Goal: Communication & Community: Share content

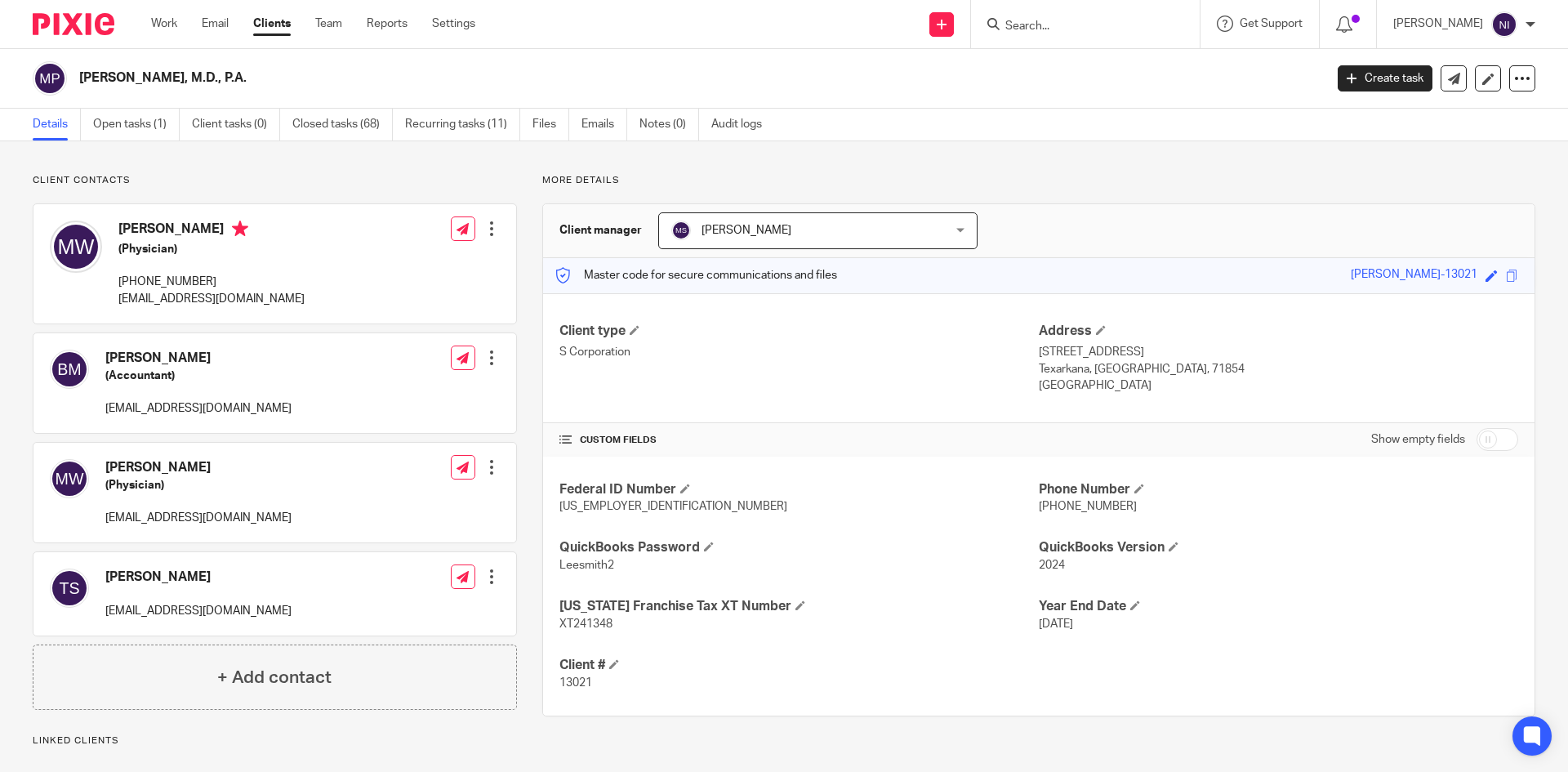
click at [1089, 26] on input "Search" at bounding box center [1077, 27] width 147 height 15
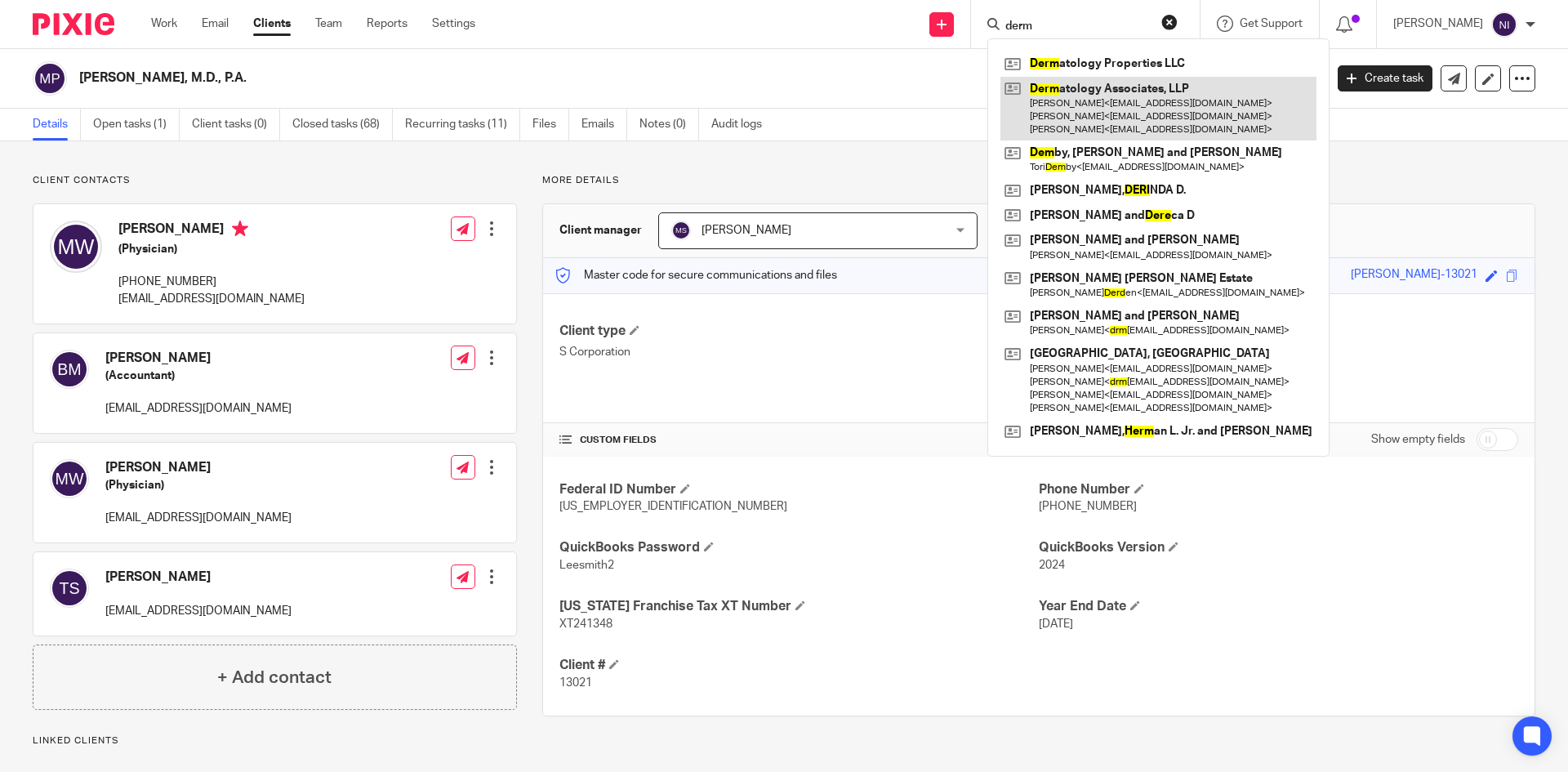
type input "derm"
click at [1082, 87] on link at bounding box center [1158, 109] width 316 height 65
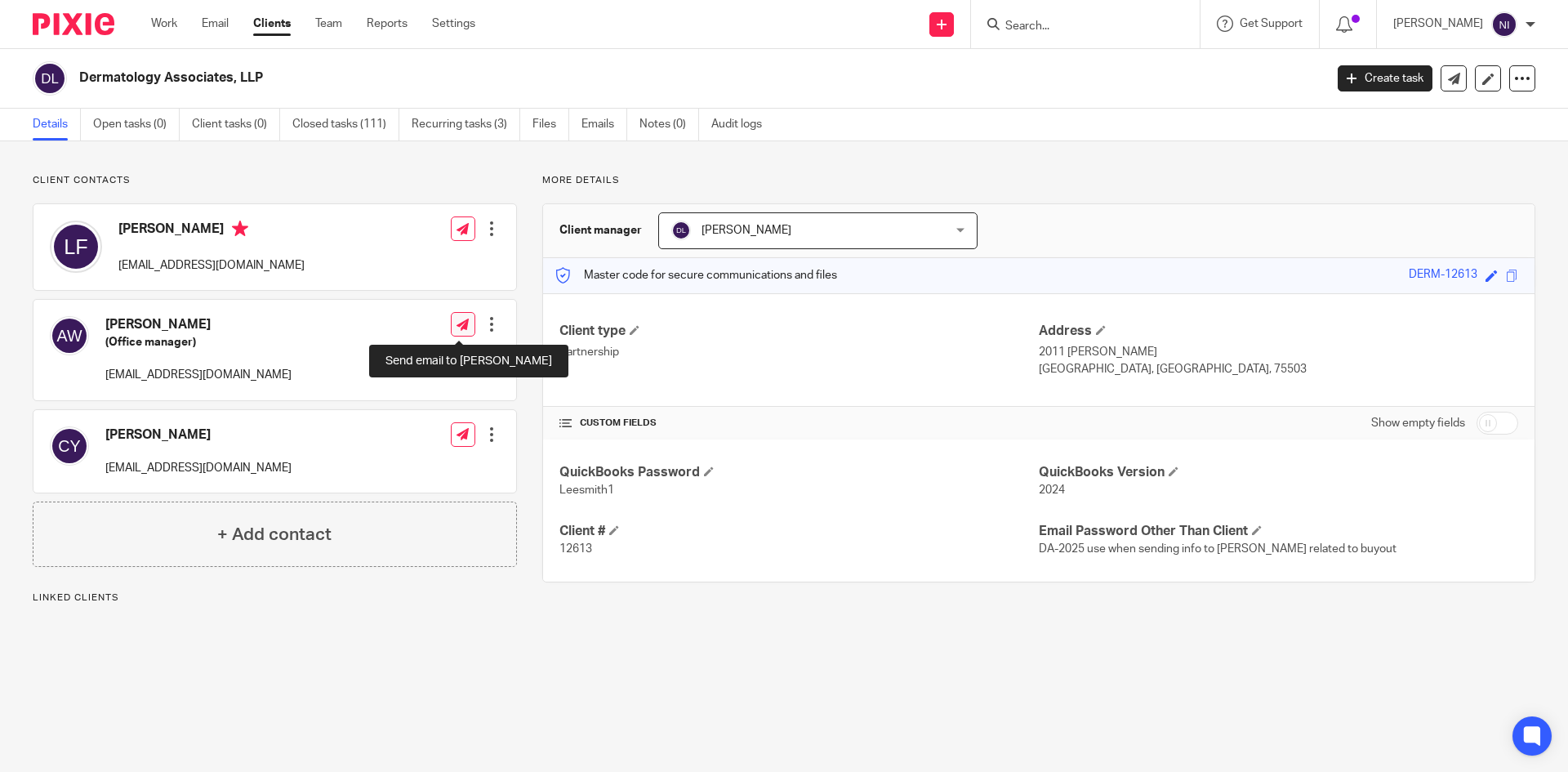
click at [462, 321] on icon at bounding box center [462, 325] width 12 height 12
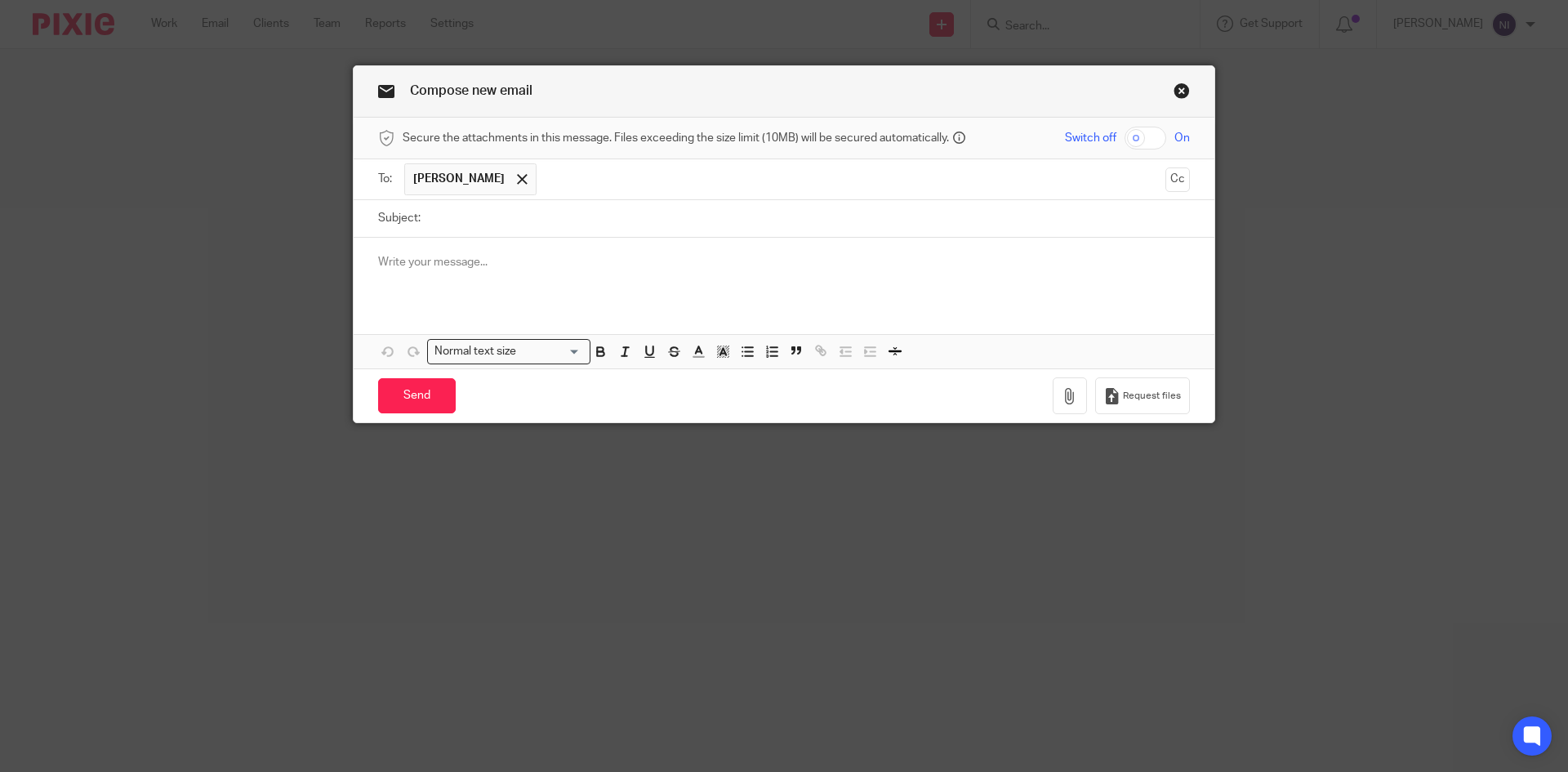
click at [1125, 137] on input "checkbox" at bounding box center [1145, 137] width 41 height 23
checkbox input "true"
click at [566, 183] on input "text" at bounding box center [851, 179] width 613 height 32
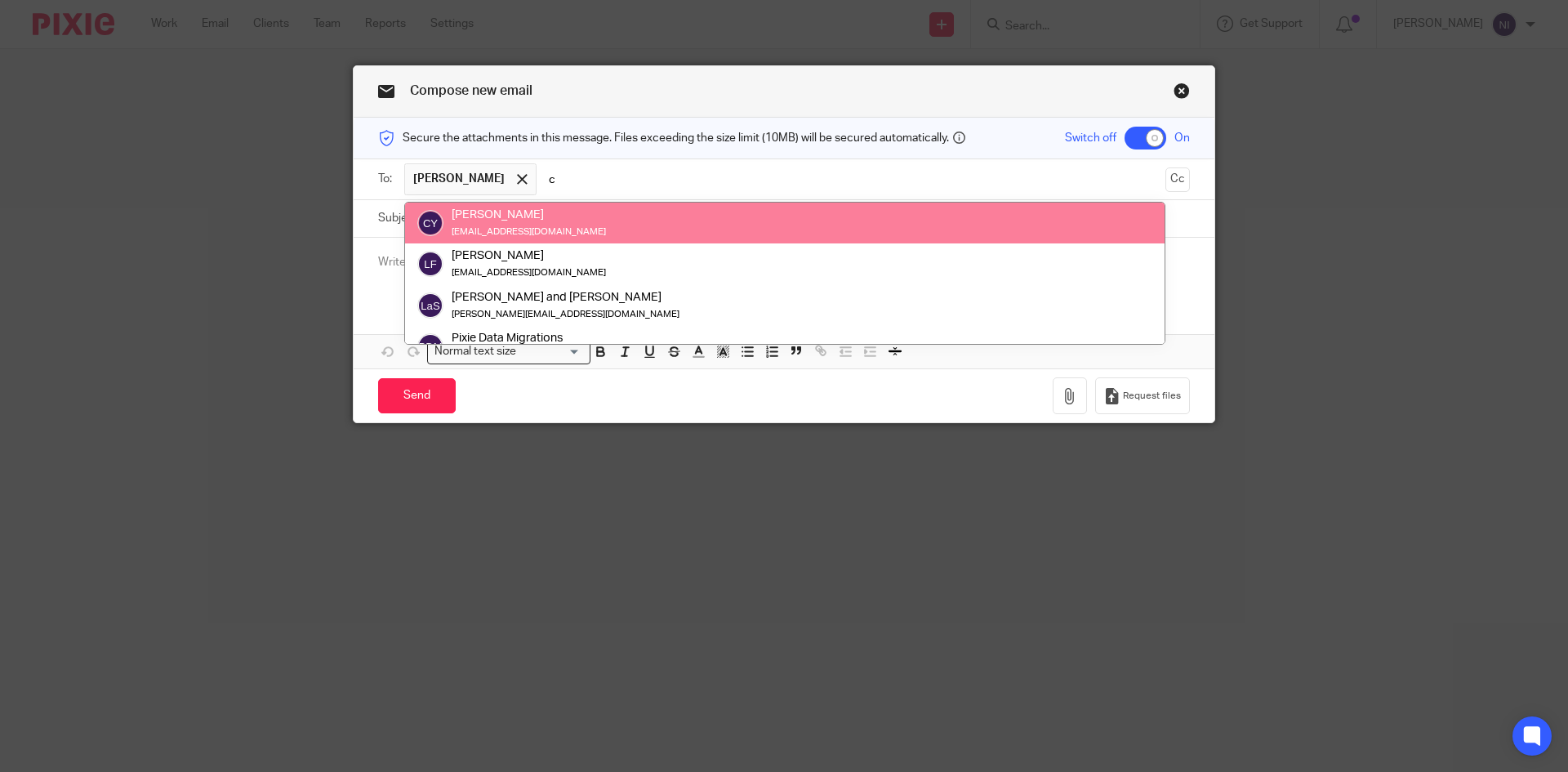
type input "c"
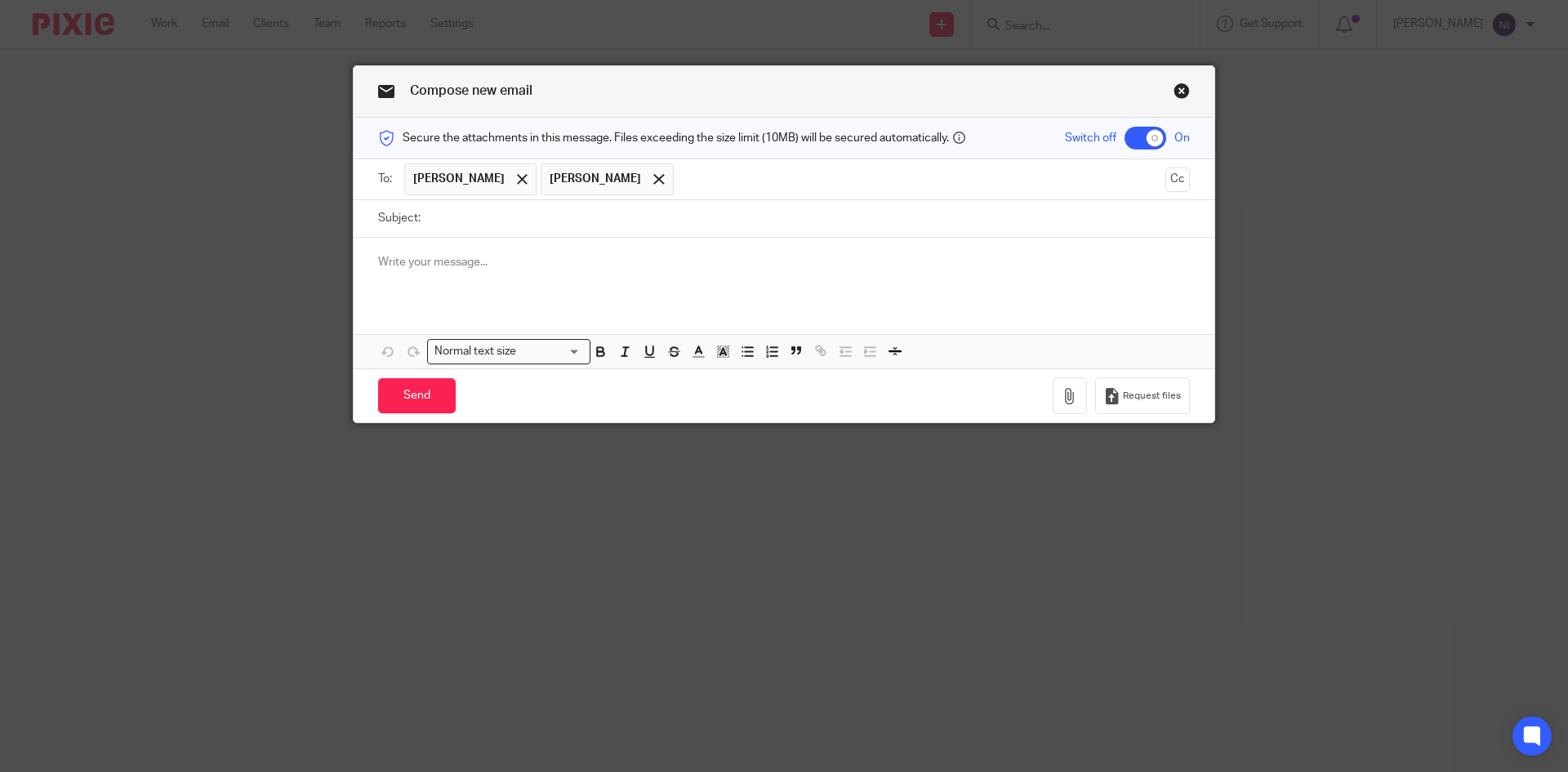
click at [478, 221] on input "Subject:" at bounding box center [809, 219] width 761 height 37
click at [509, 217] on input "August 14 2025" at bounding box center [809, 219] width 761 height 37
type input "August 14 2025 PR"
click at [649, 188] on div at bounding box center [658, 180] width 18 height 25
click at [579, 267] on p "Your August 14, 2025 PR is attached." at bounding box center [784, 263] width 812 height 17
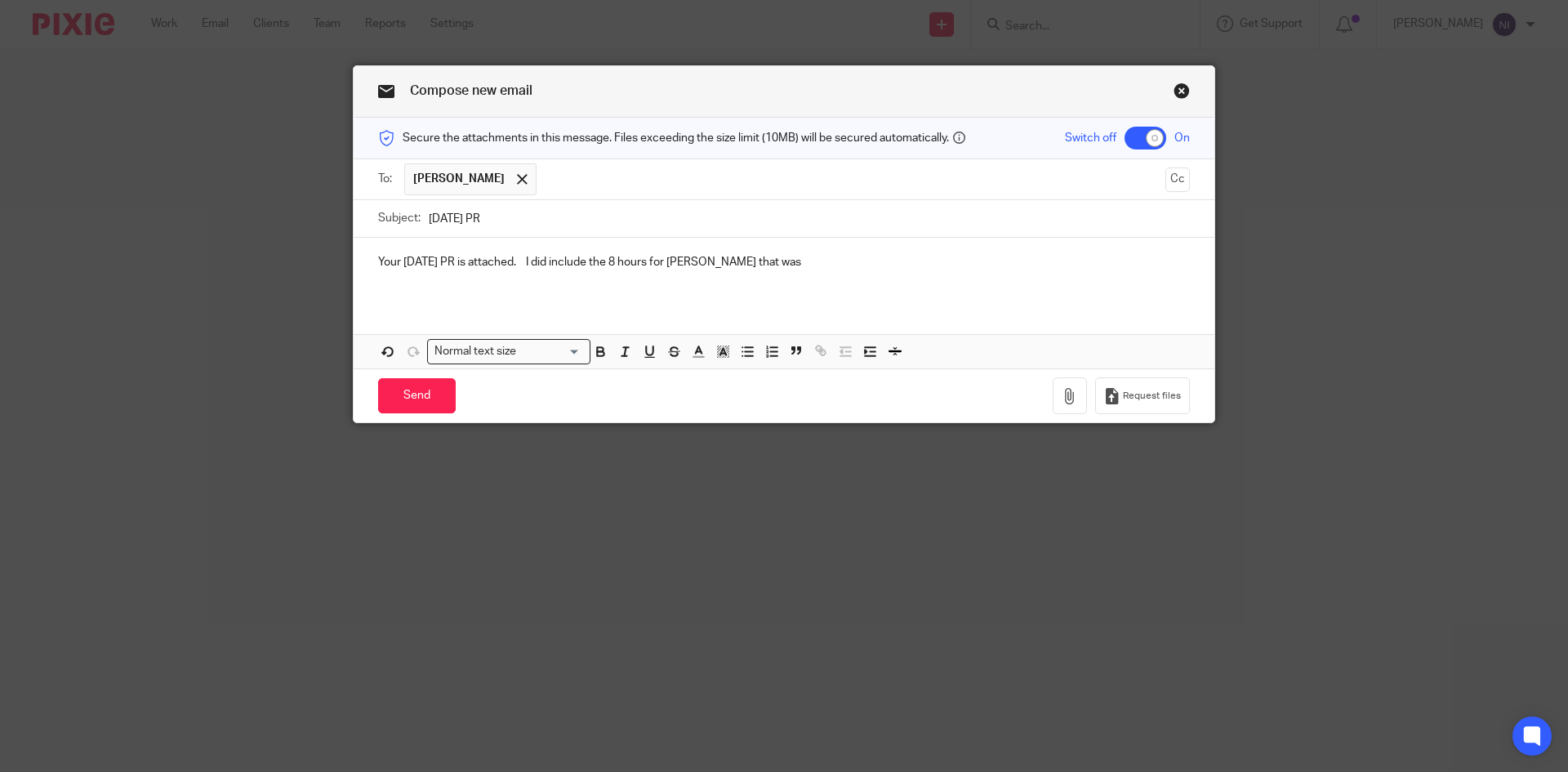
click at [692, 259] on p "Your August 14, 2025 PR is attached. I did include the 8 hours for Mackenzie th…" at bounding box center [784, 263] width 812 height 17
click at [862, 257] on p "Your August 14, 2025 PR is attached. I did include the 8 hours or PTO for Macke…" at bounding box center [784, 263] width 812 height 17
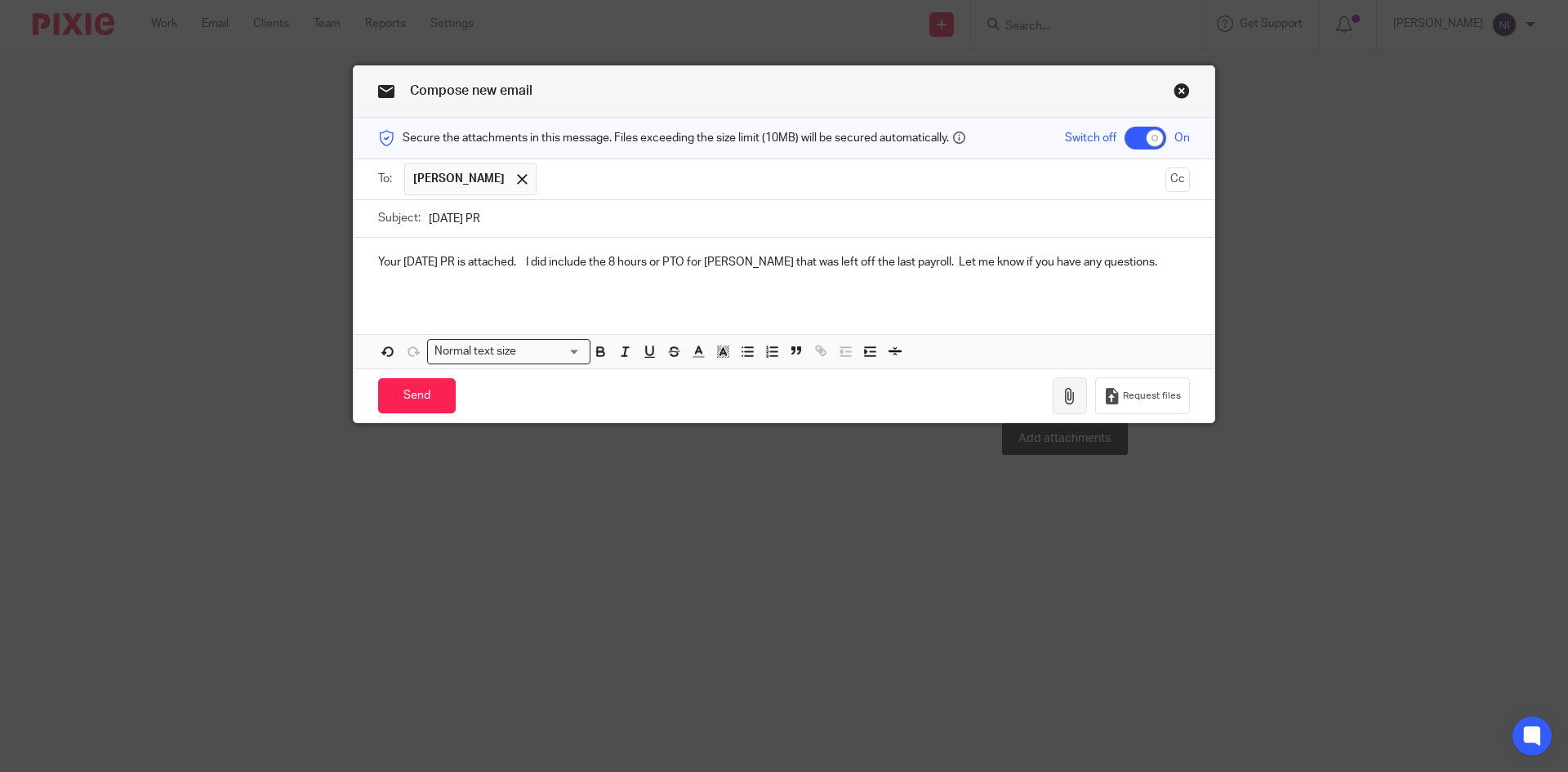
click at [1069, 400] on icon "button" at bounding box center [1070, 397] width 17 height 17
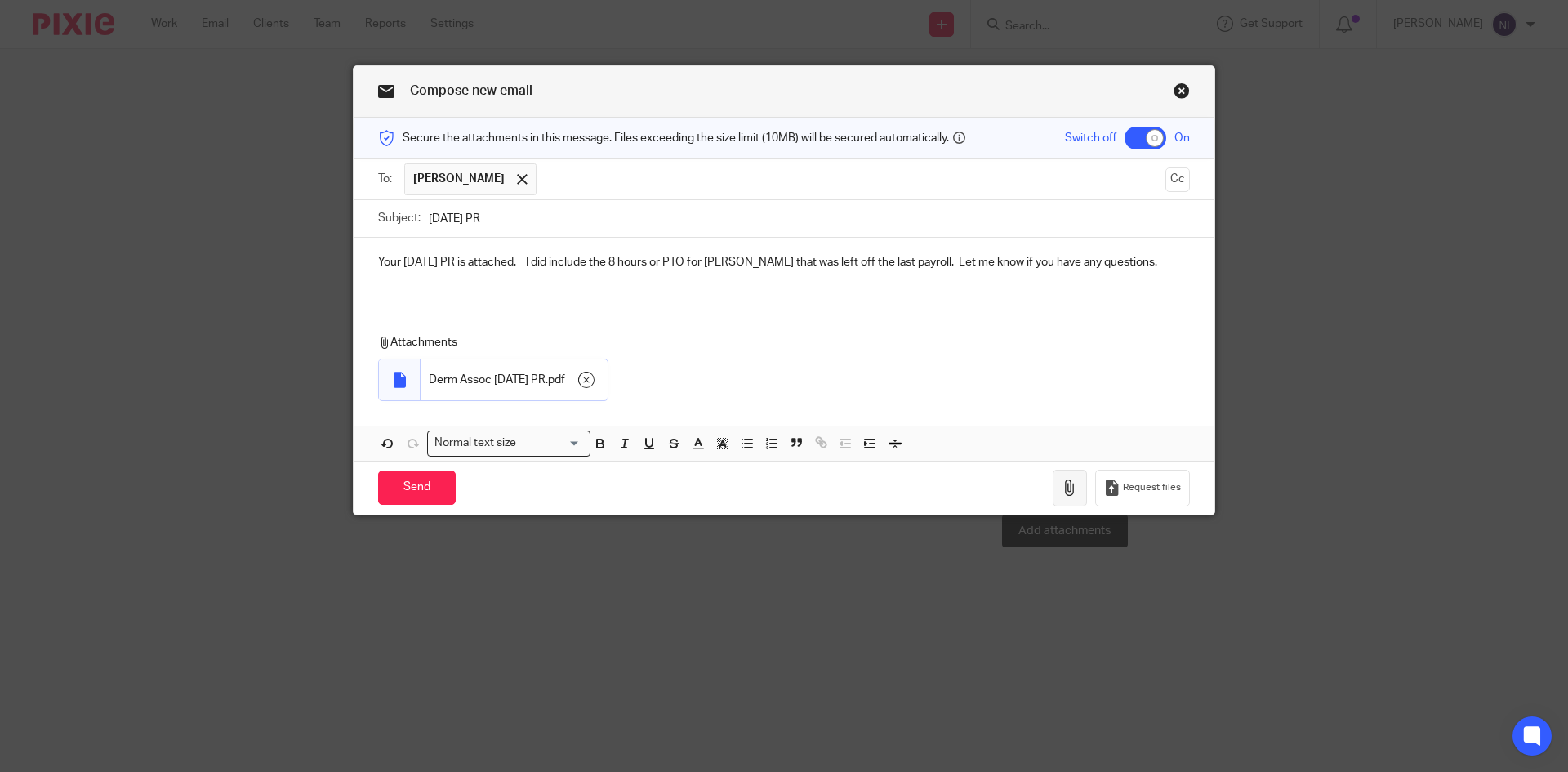
click at [1056, 487] on button "button" at bounding box center [1069, 488] width 34 height 37
click at [407, 483] on input "Send" at bounding box center [417, 488] width 77 height 35
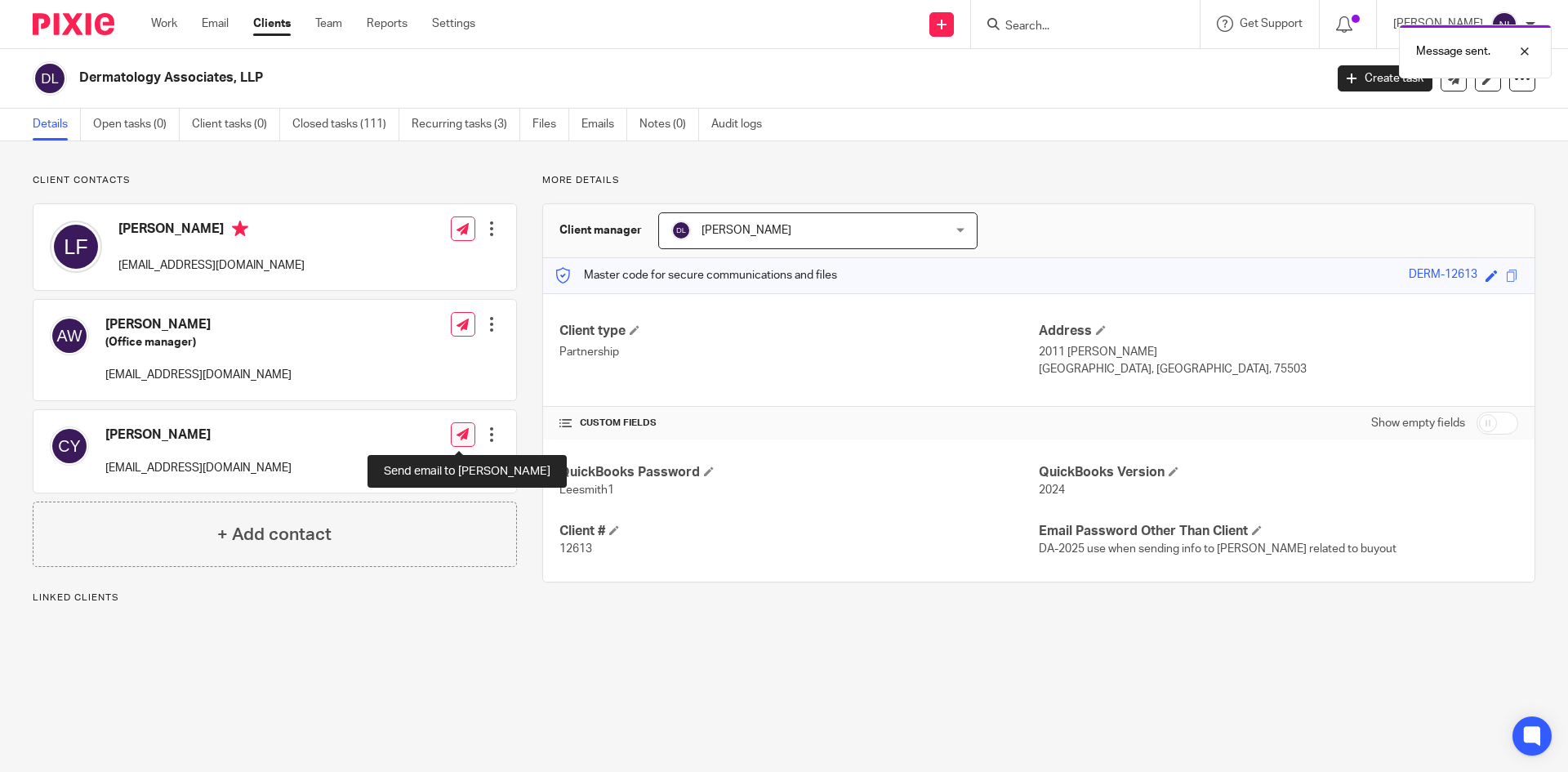
click at [462, 434] on icon at bounding box center [462, 434] width 12 height 12
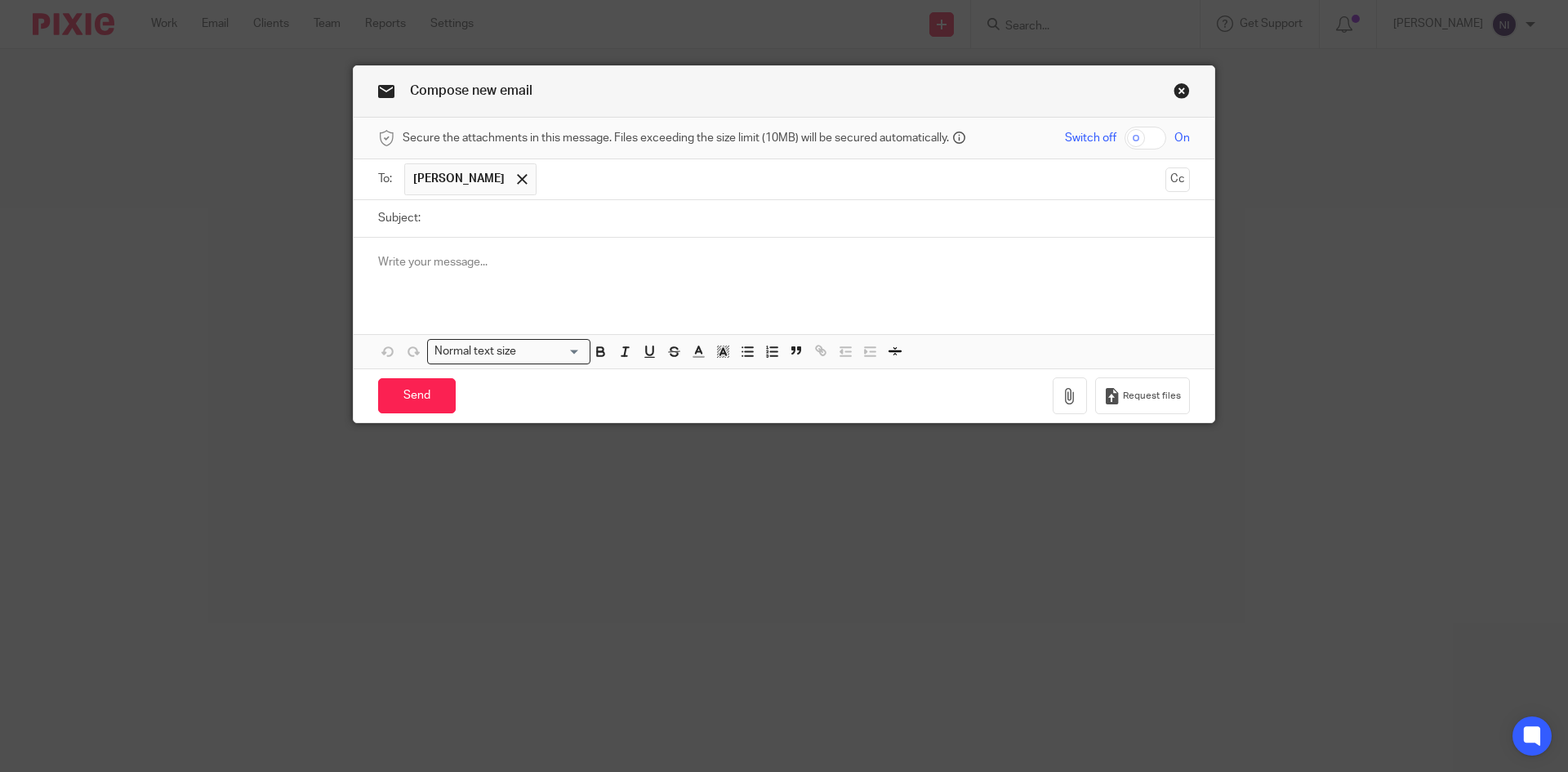
drag, startPoint x: 1129, startPoint y: 137, endPoint x: 1109, endPoint y: 153, distance: 25.6
click at [1130, 137] on input "checkbox" at bounding box center [1145, 137] width 41 height 23
checkbox input "true"
click at [1067, 389] on icon "button" at bounding box center [1070, 397] width 17 height 17
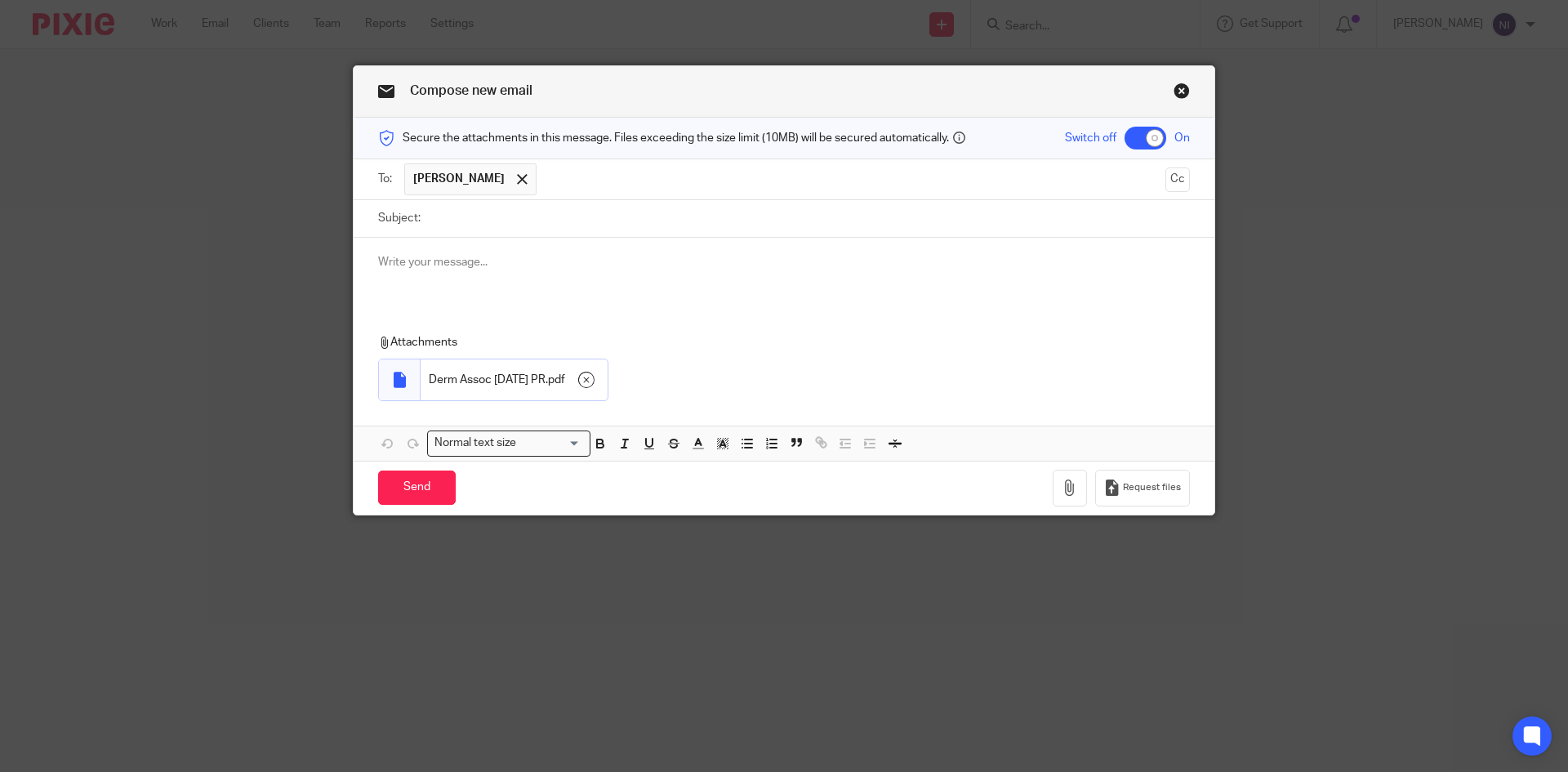
click at [451, 220] on input "Subject:" at bounding box center [809, 219] width 761 height 37
type input "[DATE] PR"
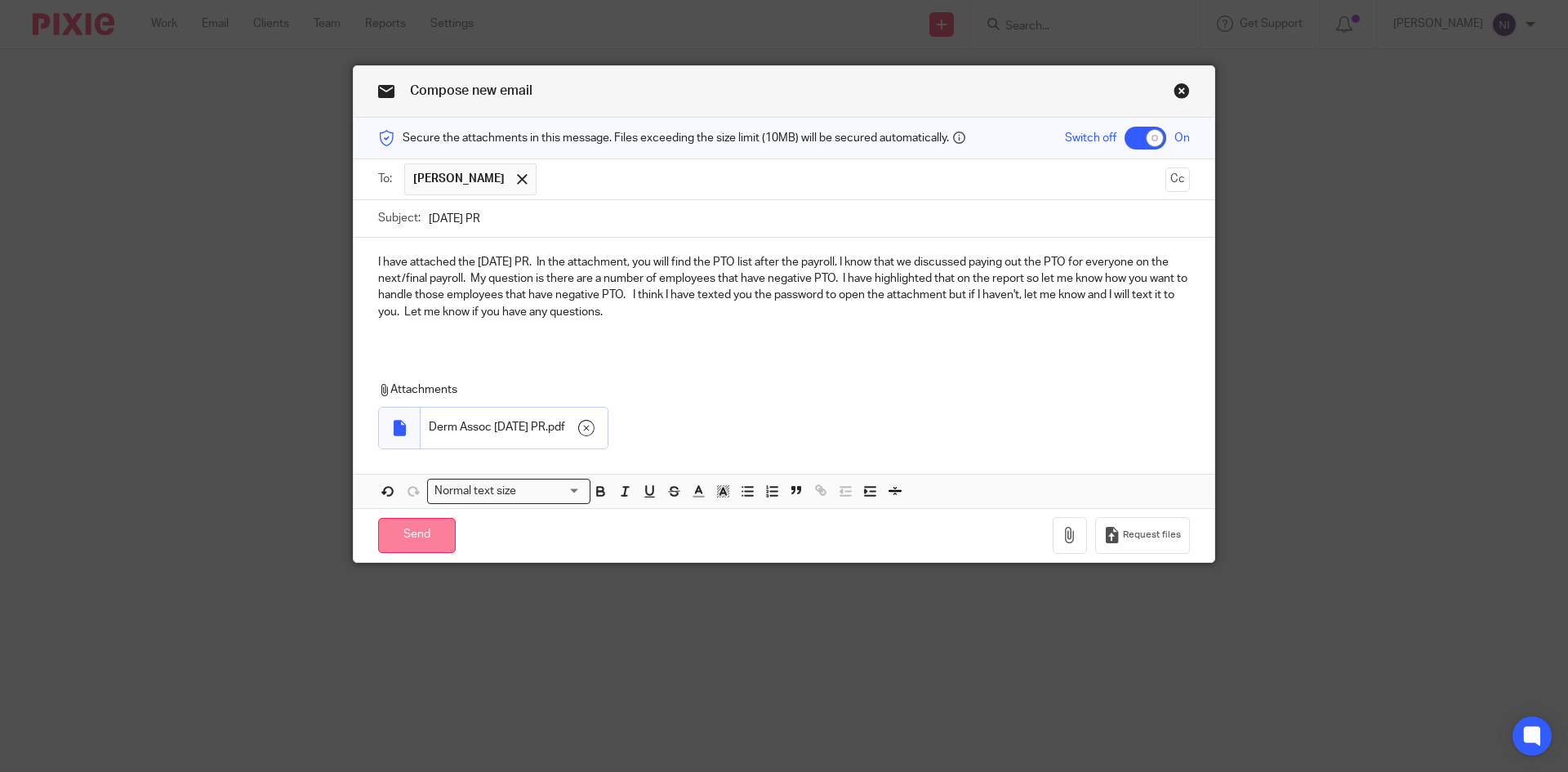
click at [406, 534] on input "Send" at bounding box center [417, 536] width 77 height 35
